Goal: Communication & Community: Answer question/provide support

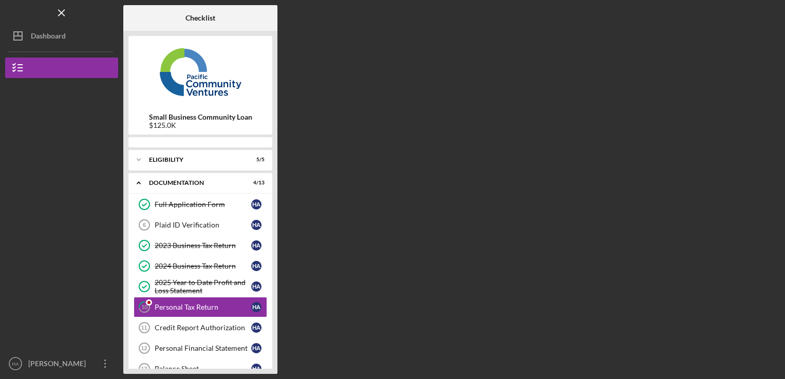
scroll to position [46, 0]
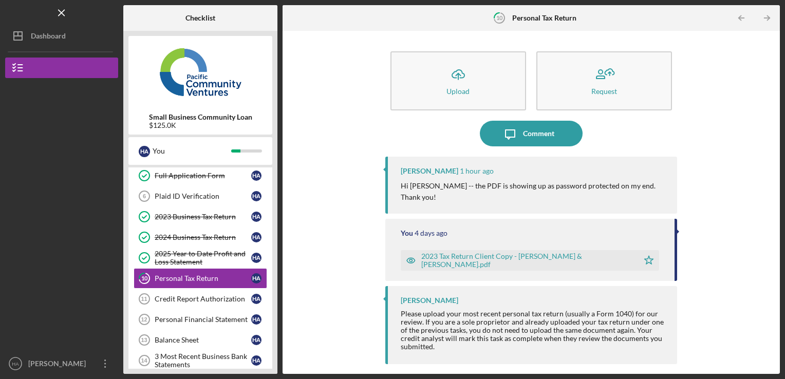
click at [516, 252] on div "2023 Tax Return Client Copy - [PERSON_NAME] & [PERSON_NAME].pdf" at bounding box center [527, 260] width 213 height 16
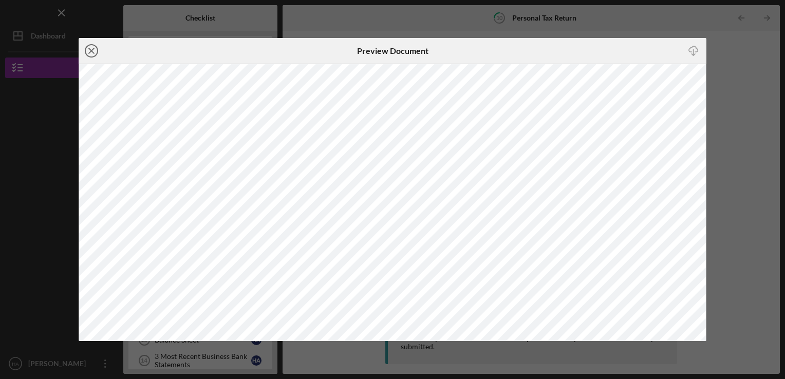
click at [93, 43] on icon "Icon/Close" at bounding box center [92, 51] width 26 height 26
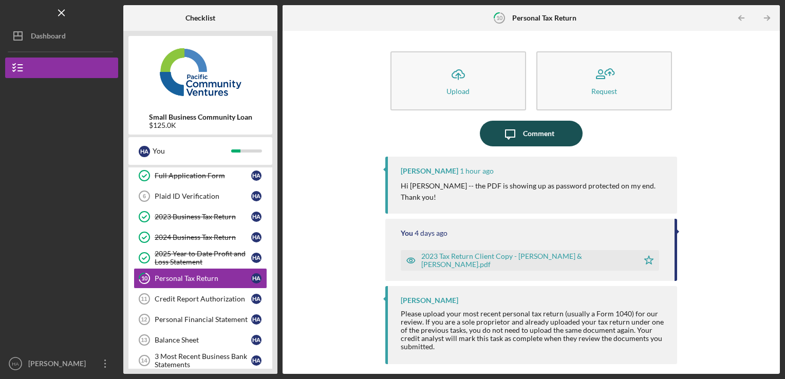
click at [540, 136] on div "Comment" at bounding box center [538, 134] width 31 height 26
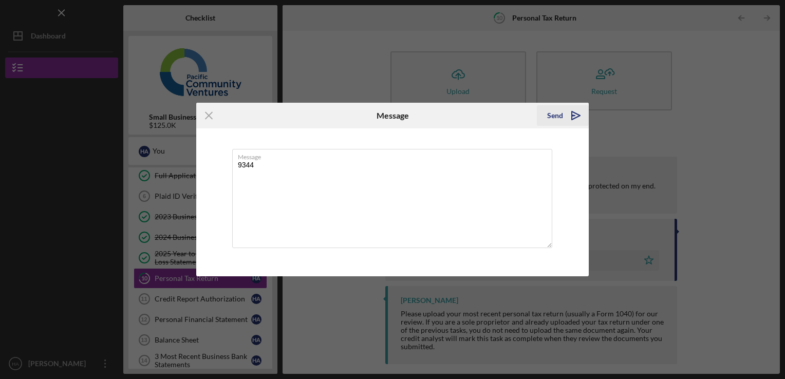
type textarea "9344"
click at [561, 106] on div "Send" at bounding box center [555, 115] width 16 height 21
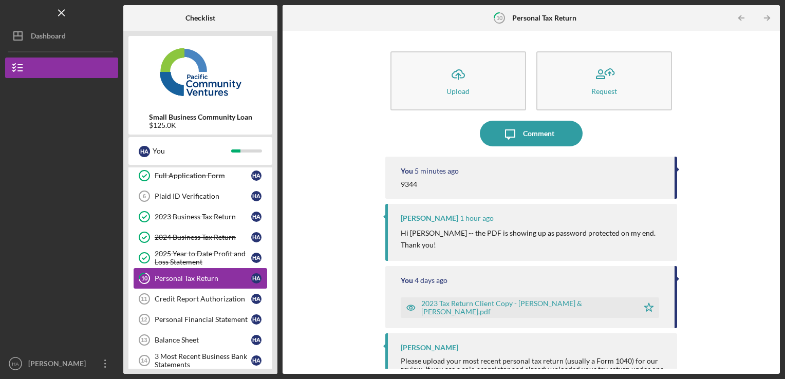
click at [180, 272] on link "10 Personal Tax Return H A" at bounding box center [201, 278] width 134 height 21
